Goal: Task Accomplishment & Management: Manage account settings

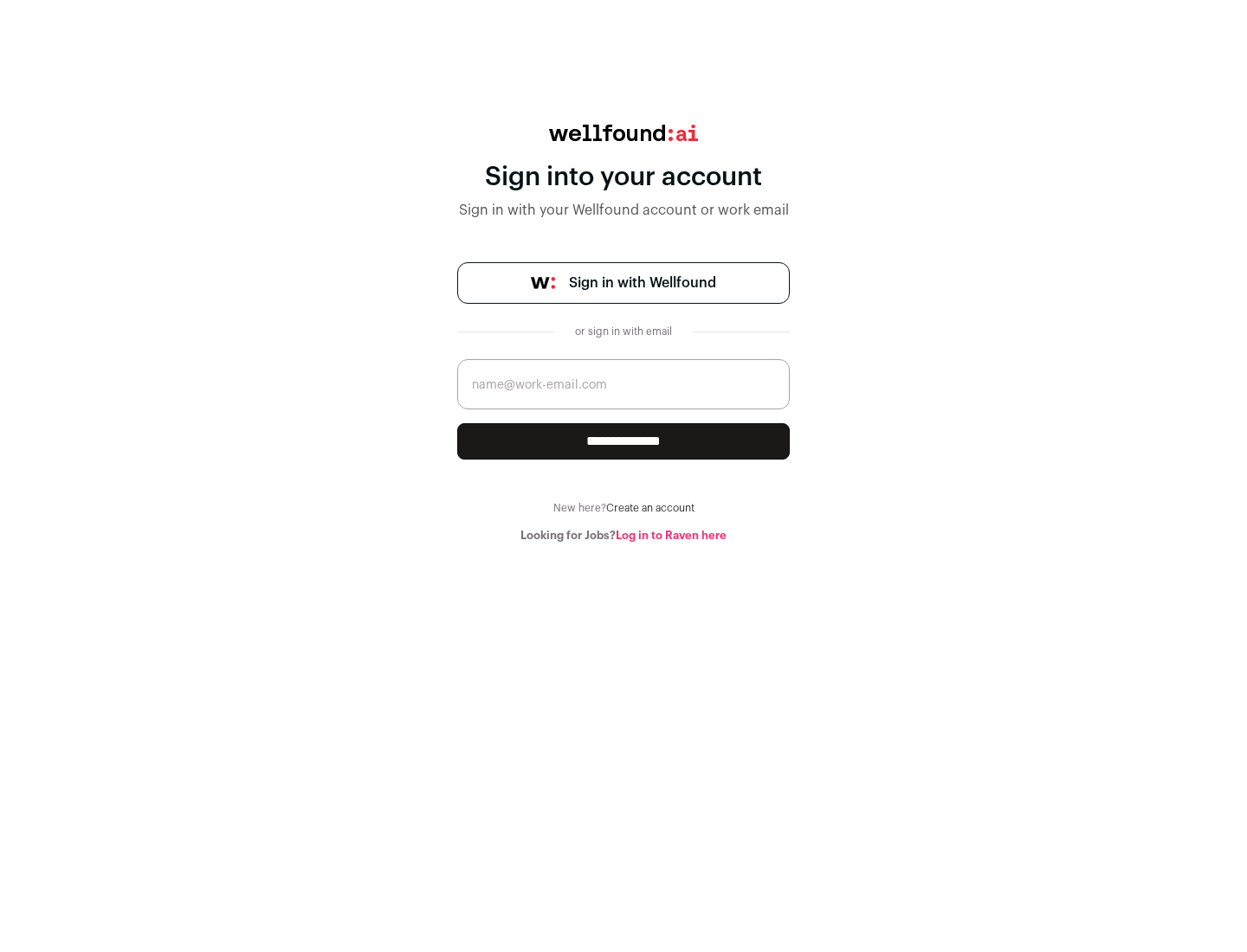
click at [641, 283] on span "Sign in with Wellfound" at bounding box center [642, 283] width 147 height 21
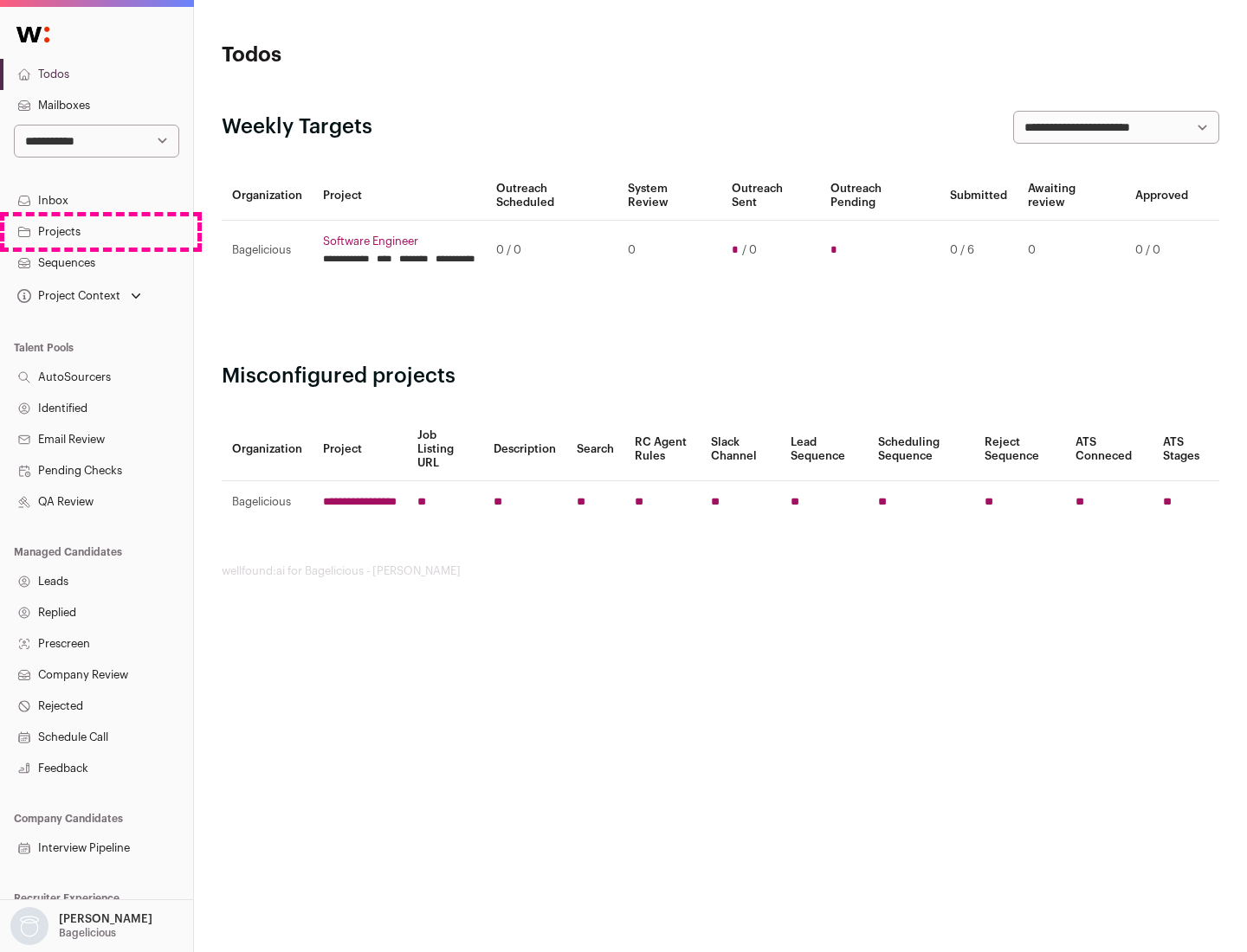
click at [96, 231] on link "Projects" at bounding box center [96, 232] width 194 height 31
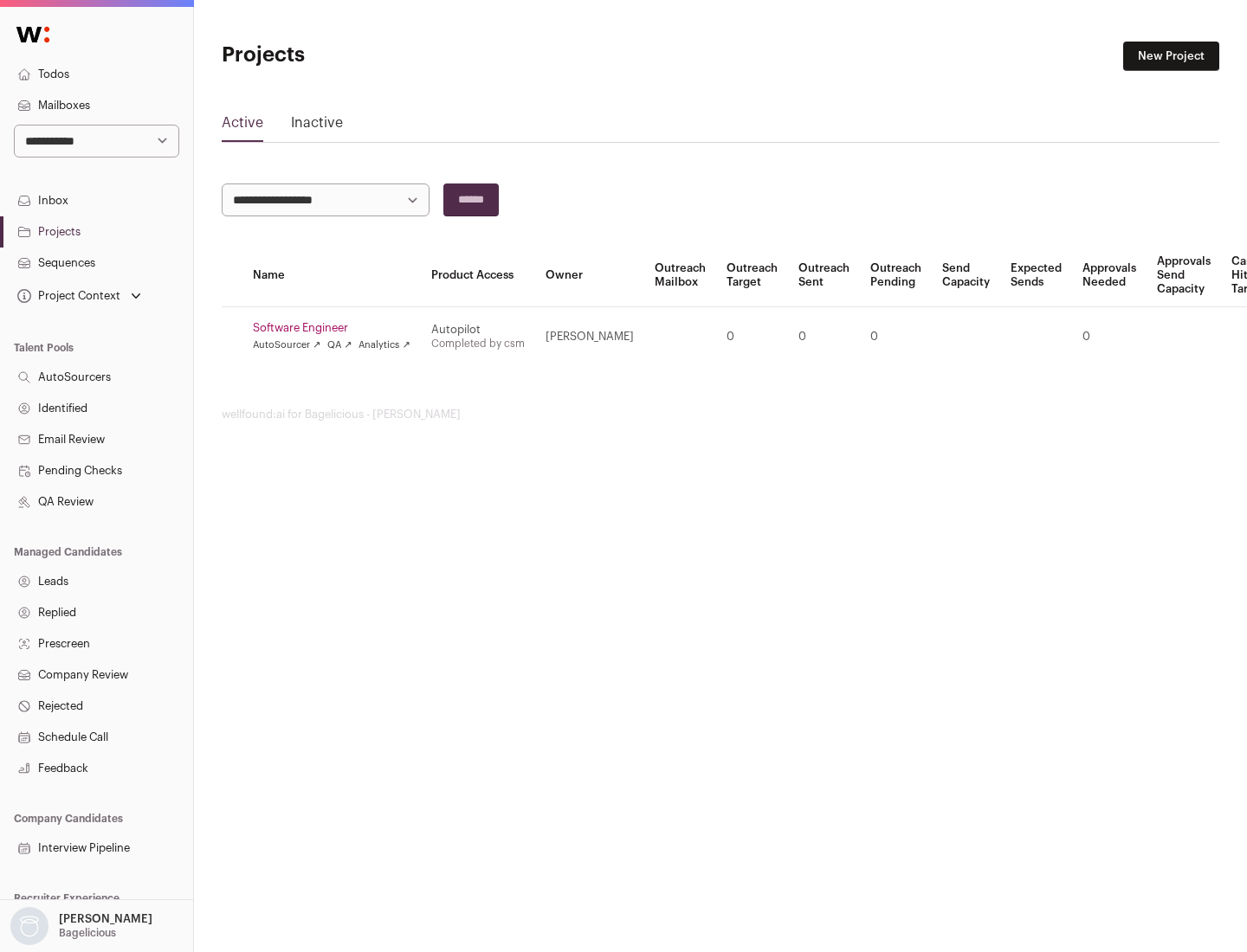
click at [337, 328] on link "Software Engineer" at bounding box center [332, 328] width 158 height 13
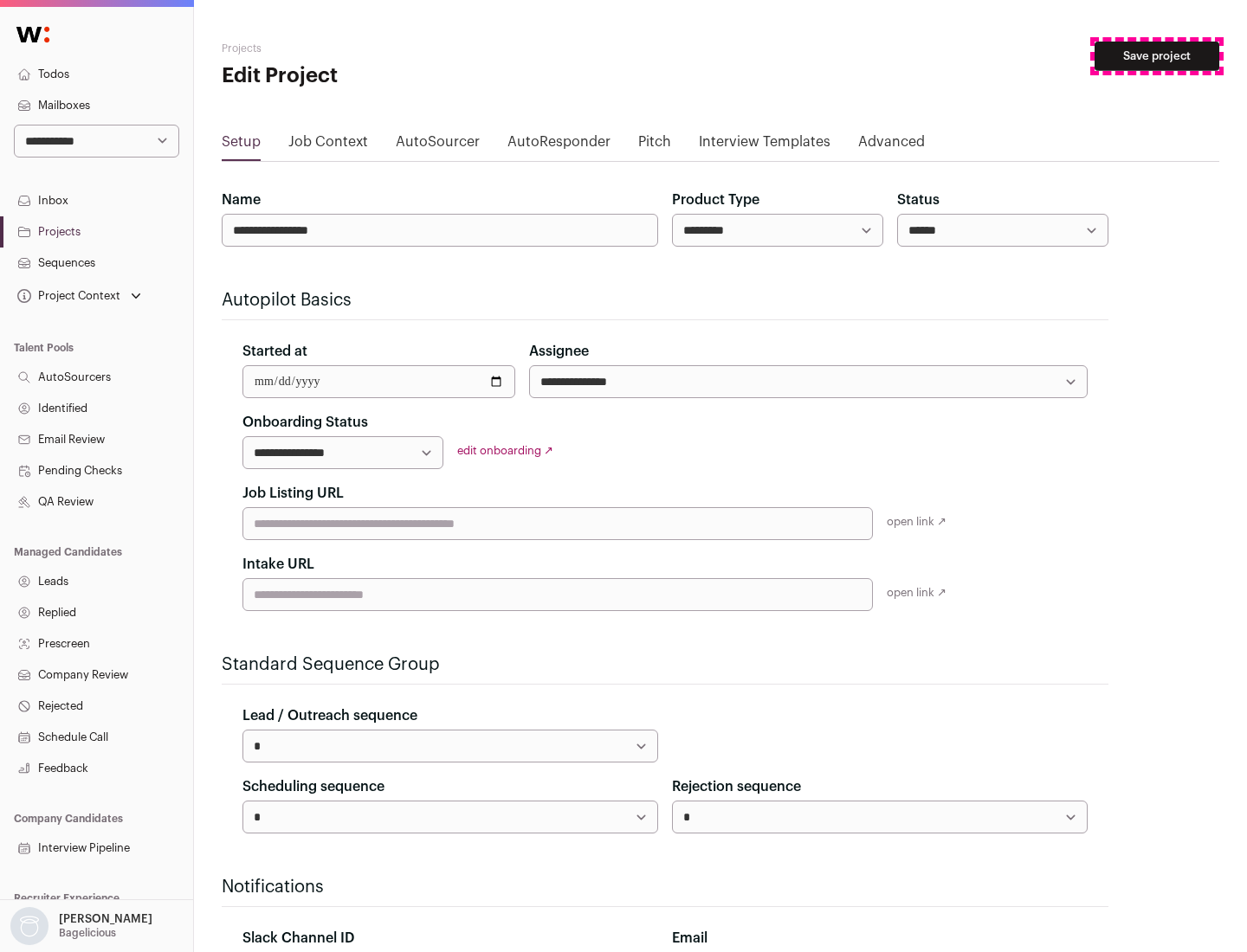
click at [1156, 56] on button "Save project" at bounding box center [1156, 56] width 124 height 30
